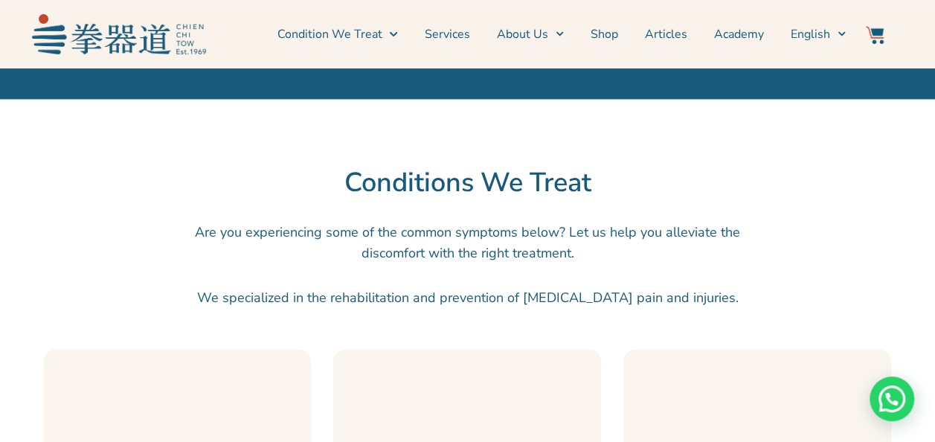
scroll to position [967, 0]
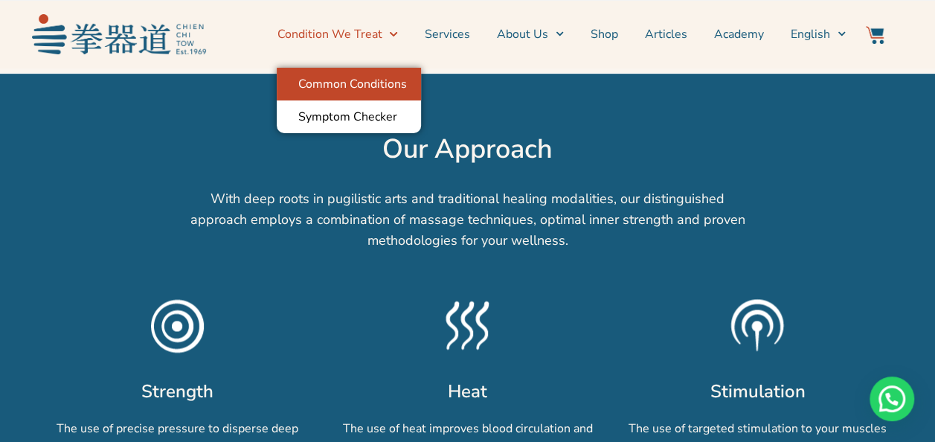
click at [388, 81] on link "Common Conditions" at bounding box center [349, 84] width 144 height 33
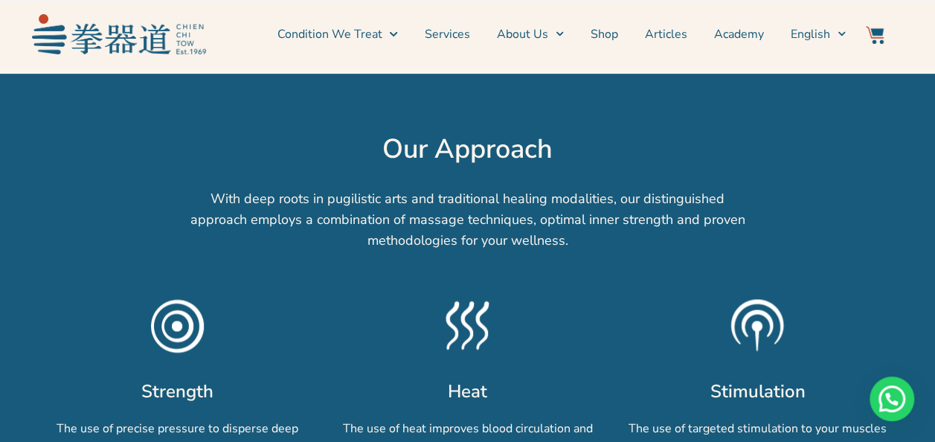
scroll to position [1042, 0]
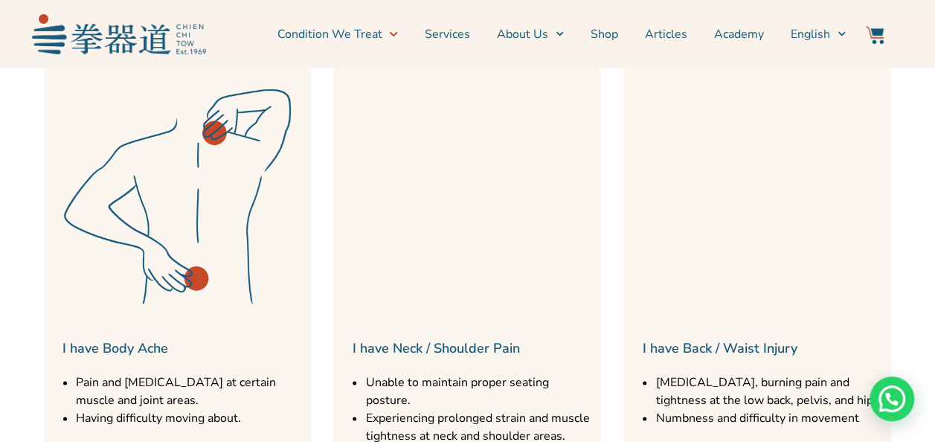
scroll to position [372, 0]
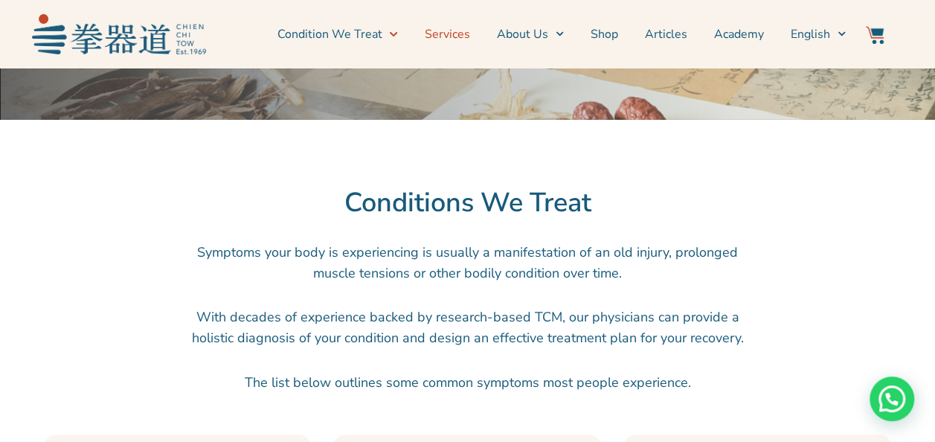
click at [454, 30] on link "Services" at bounding box center [447, 34] width 45 height 37
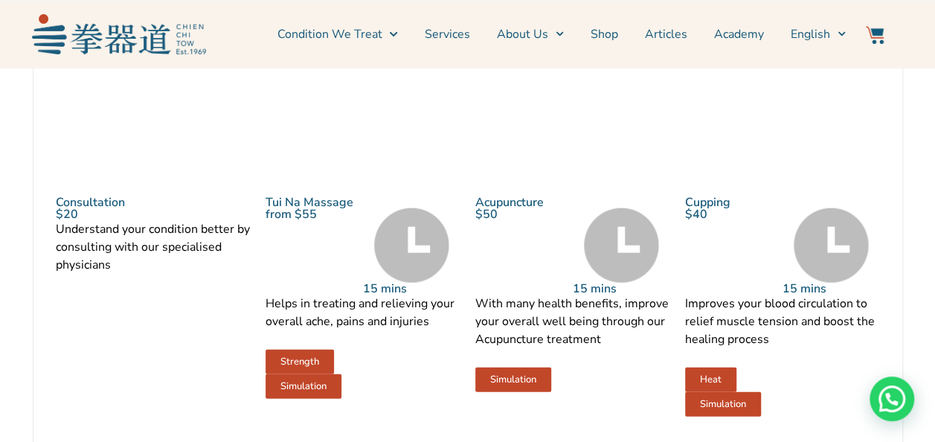
scroll to position [1637, 0]
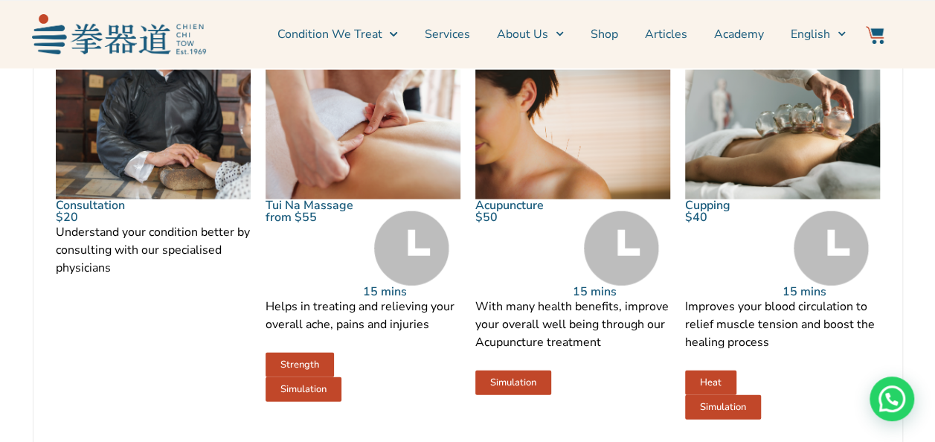
click at [427, 170] on img at bounding box center [363, 135] width 195 height 130
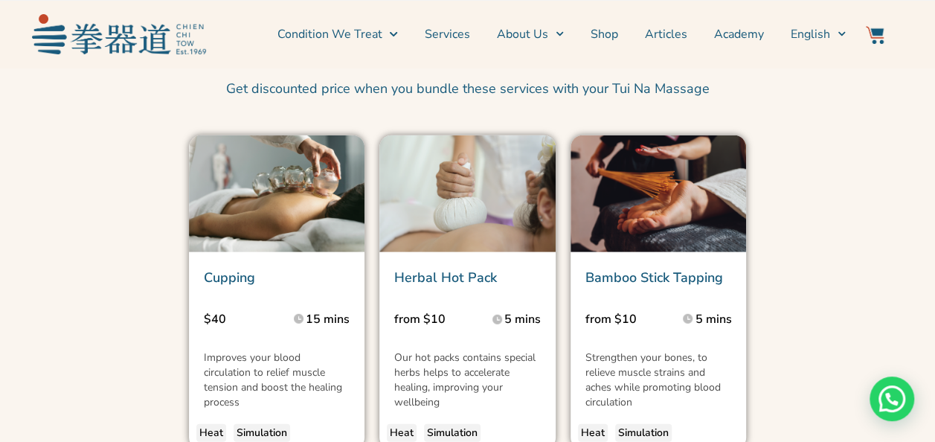
scroll to position [2158, 0]
